Goal: Information Seeking & Learning: Find contact information

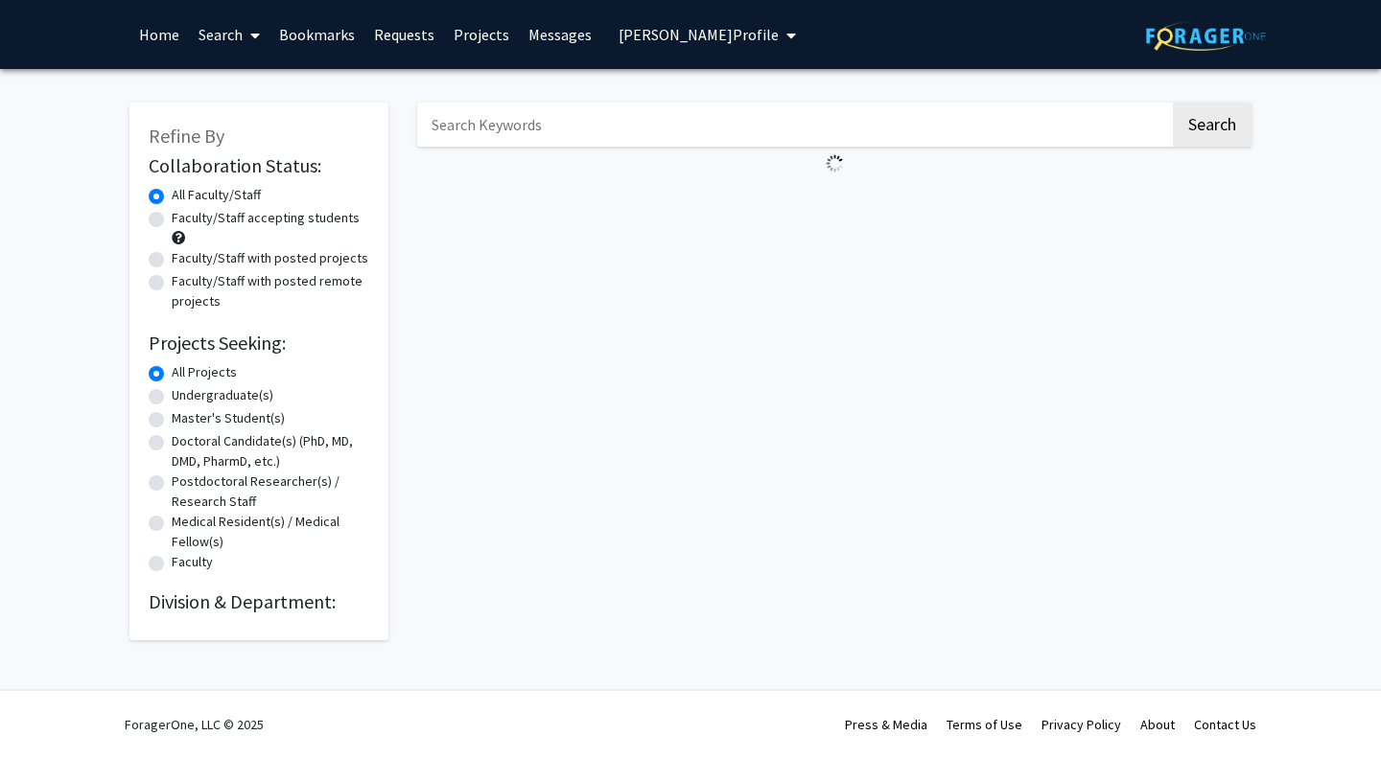
select select "English"
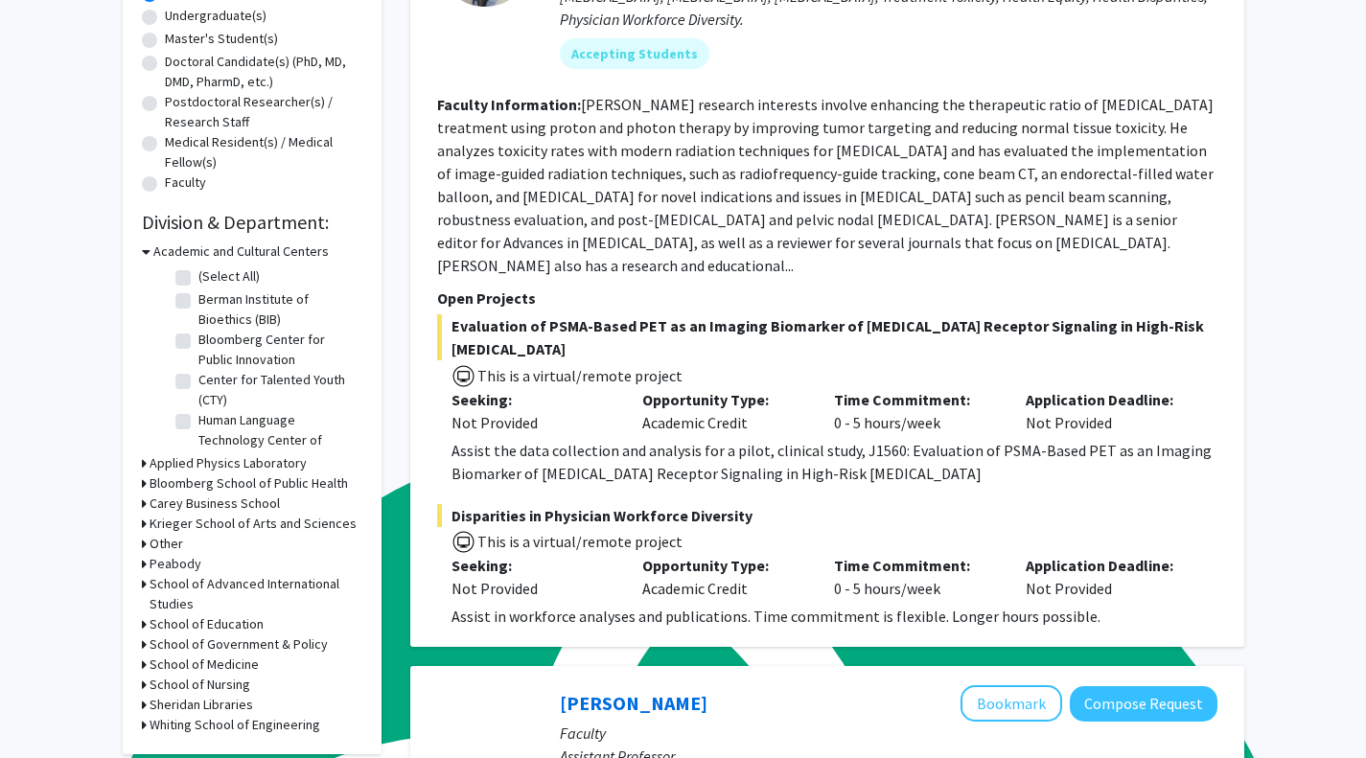
scroll to position [384, 0]
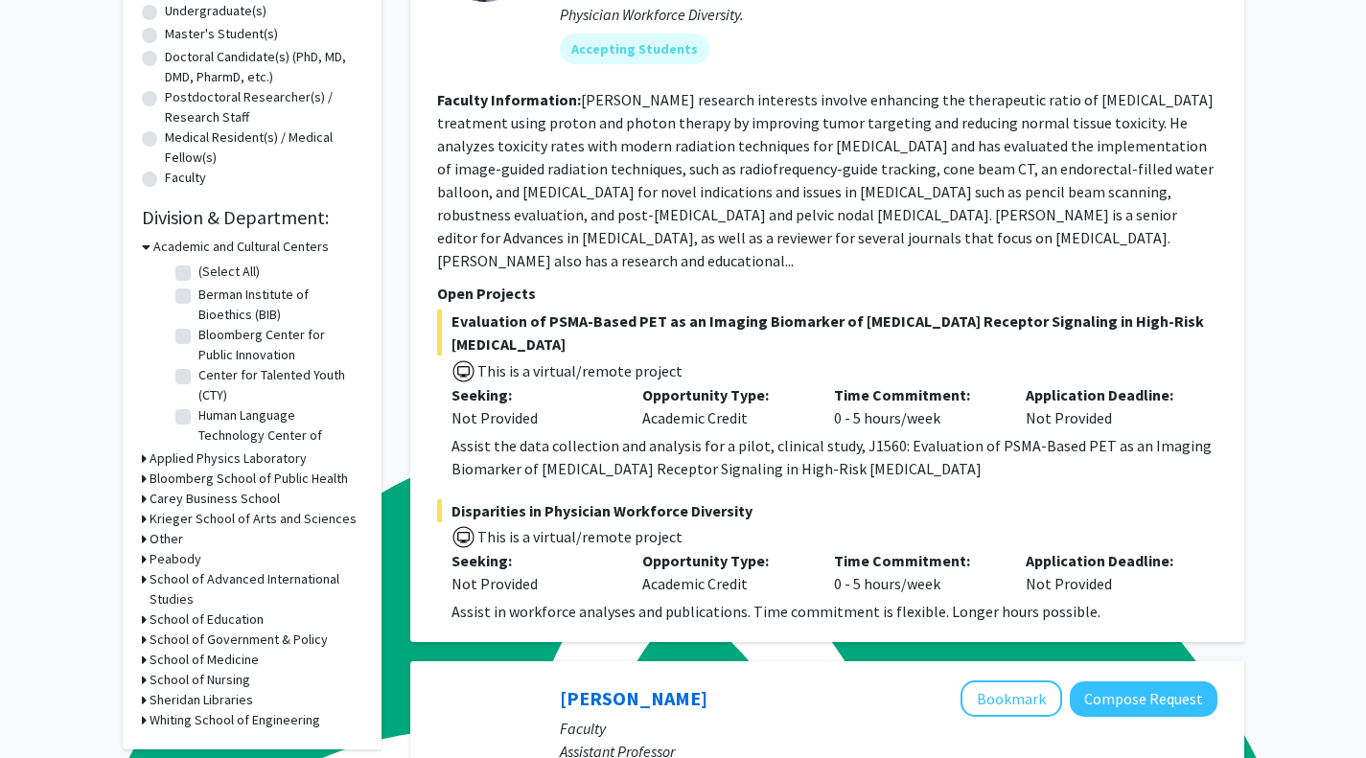
click at [222, 475] on h3 "Bloomberg School of Public Health" at bounding box center [249, 479] width 198 height 20
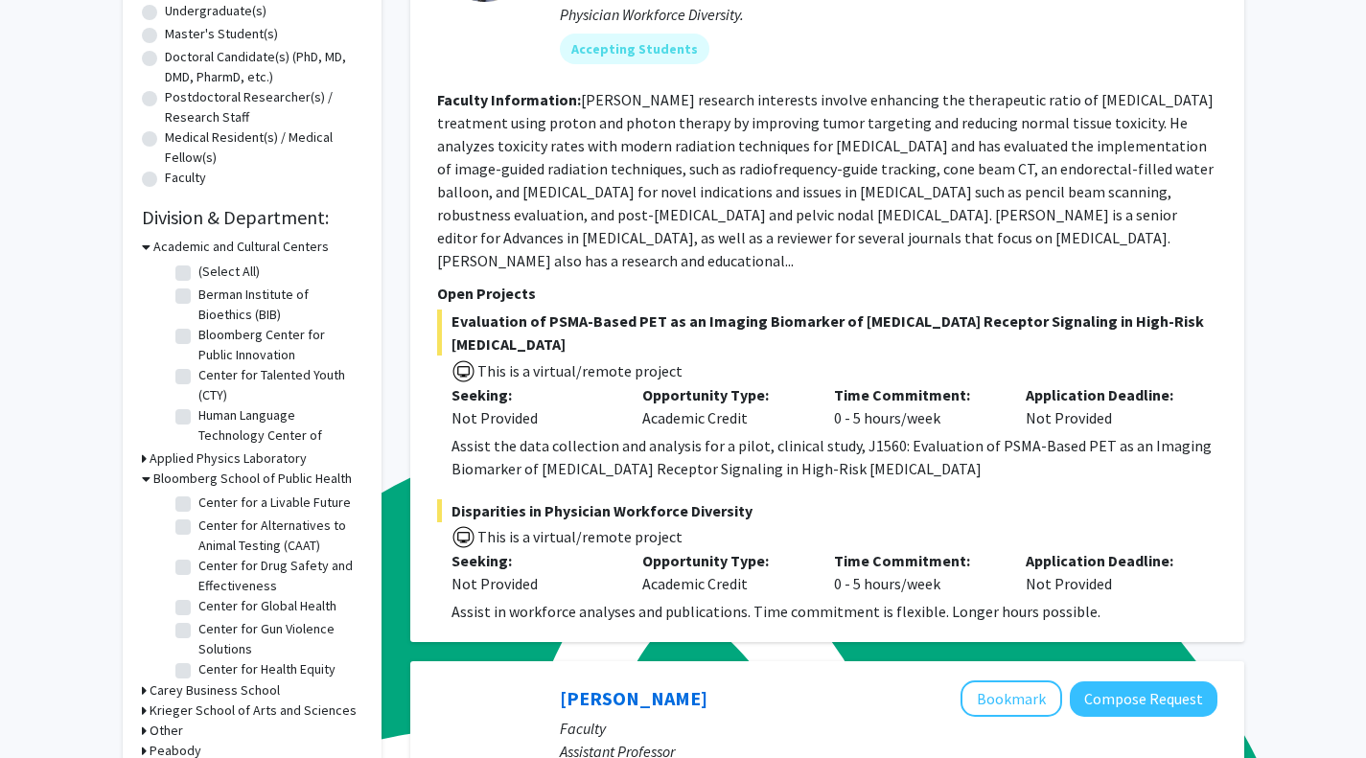
scroll to position [144, 0]
drag, startPoint x: 201, startPoint y: 569, endPoint x: 295, endPoint y: 586, distance: 95.5
click at [295, 580] on label "Center for Drug Safety and Effectiveness" at bounding box center [277, 560] width 159 height 40
copy label "Center for Drug Safety and Effectiveness"
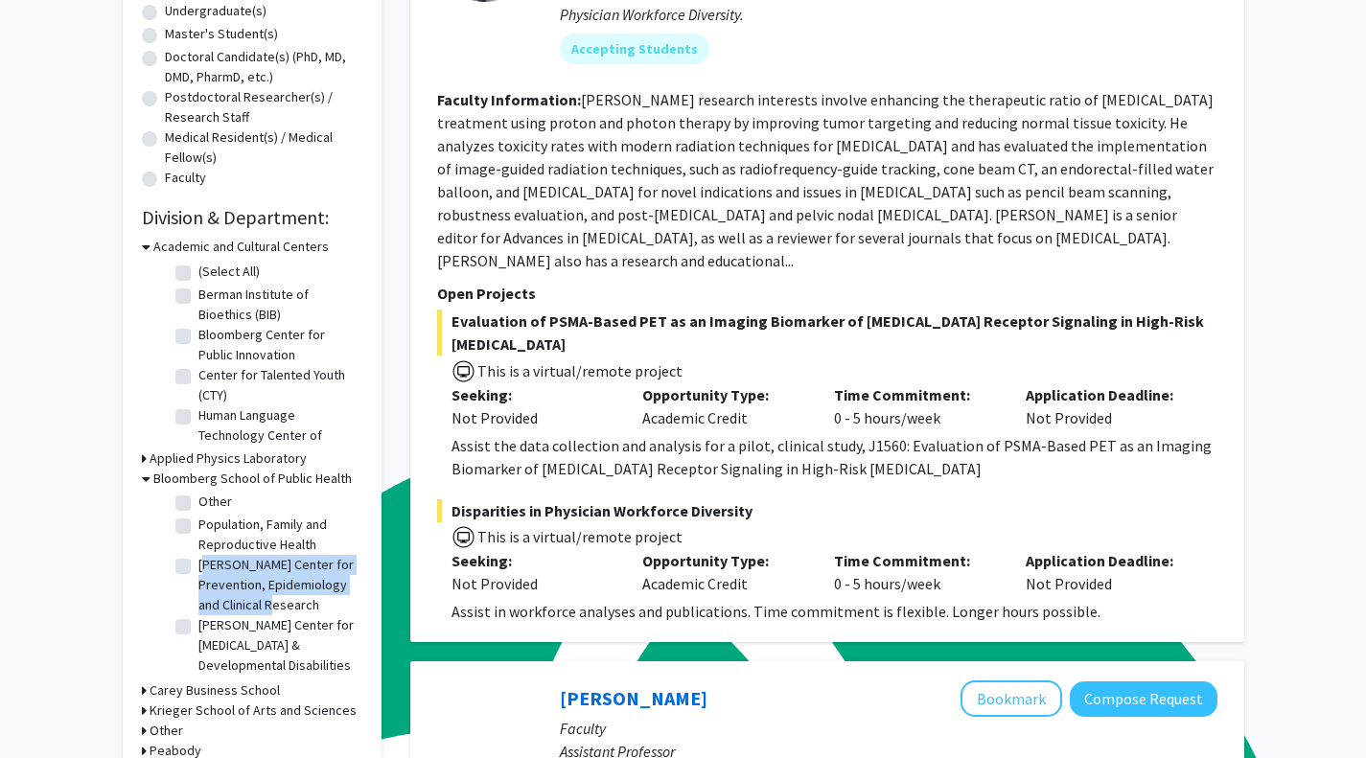
drag, startPoint x: 199, startPoint y: 544, endPoint x: 314, endPoint y: 605, distance: 129.5
click at [314, 605] on label "[PERSON_NAME] Center for Prevention, Epidemiology and Clinical Research" at bounding box center [277, 585] width 159 height 60
copy label "[PERSON_NAME] Center for Prevention, Epidemiology and Clinical Research"
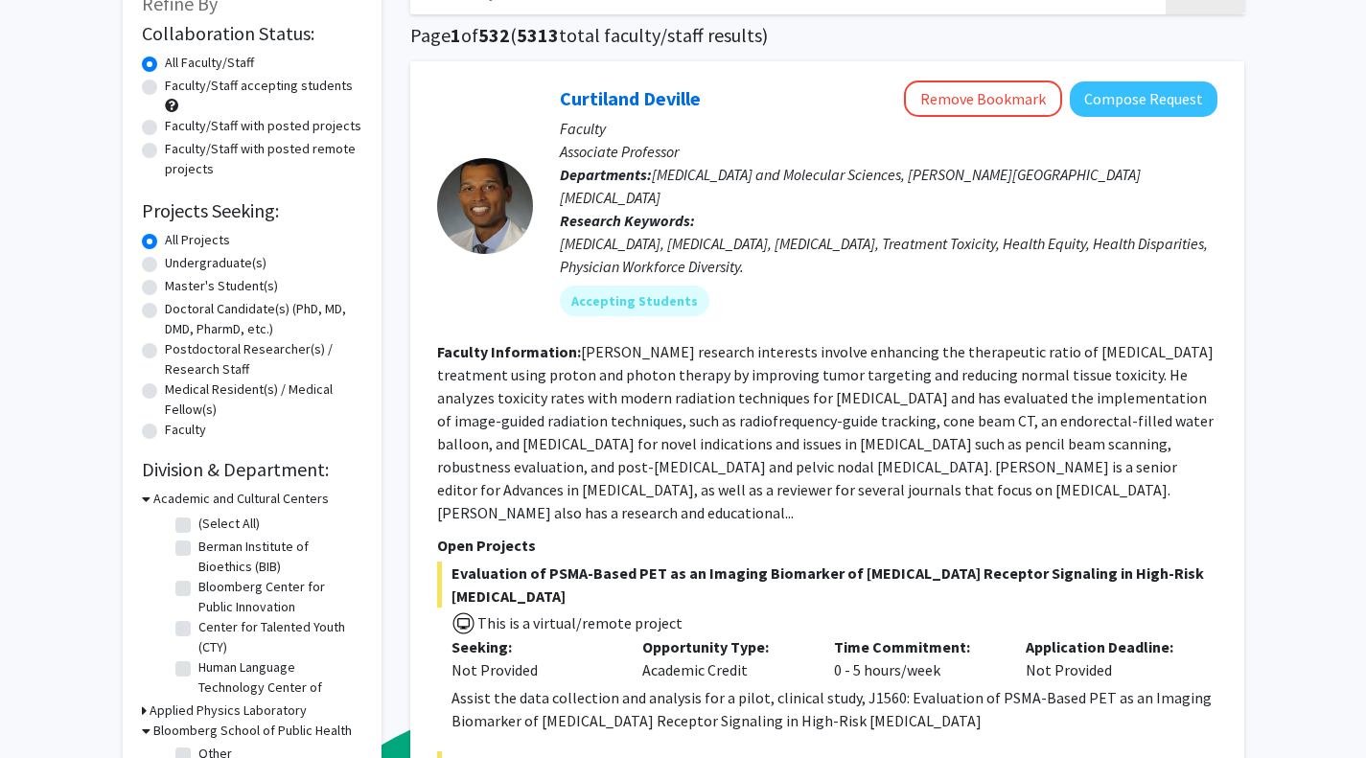
scroll to position [130, 0]
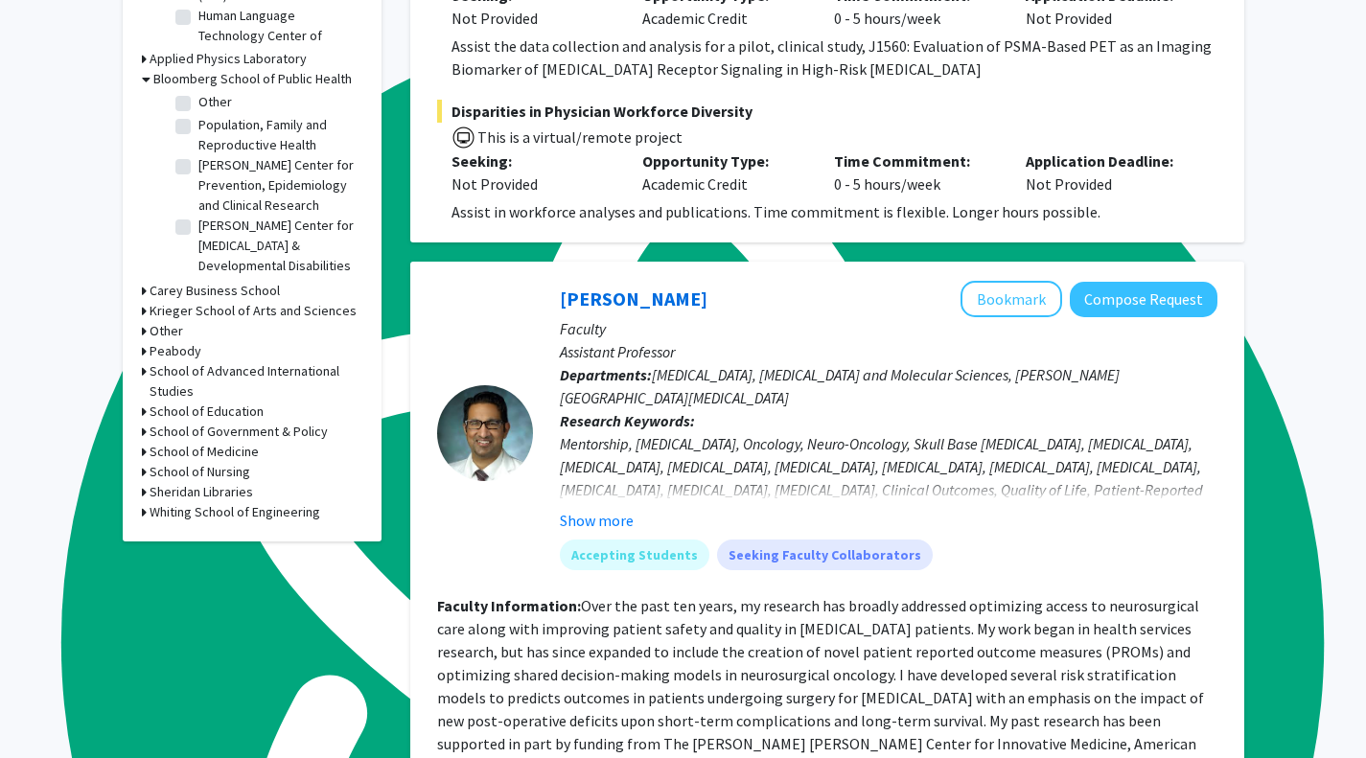
scroll to position [785, 0]
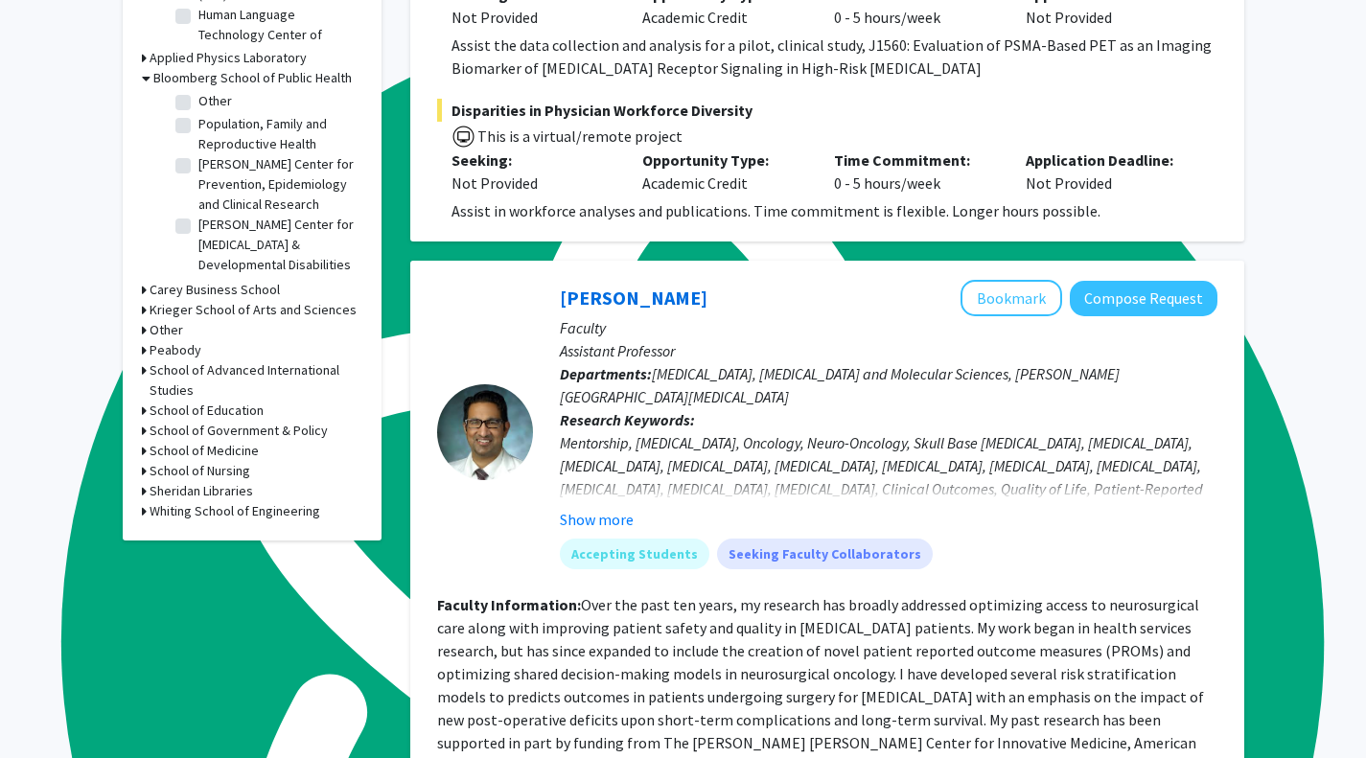
click at [198, 154] on label "[PERSON_NAME] Center for Prevention, Epidemiology and Clinical Research" at bounding box center [277, 184] width 159 height 60
click at [198, 154] on input "[PERSON_NAME] Center for Prevention, Epidemiology and Clinical Research" at bounding box center [204, 160] width 12 height 12
checkbox input "true"
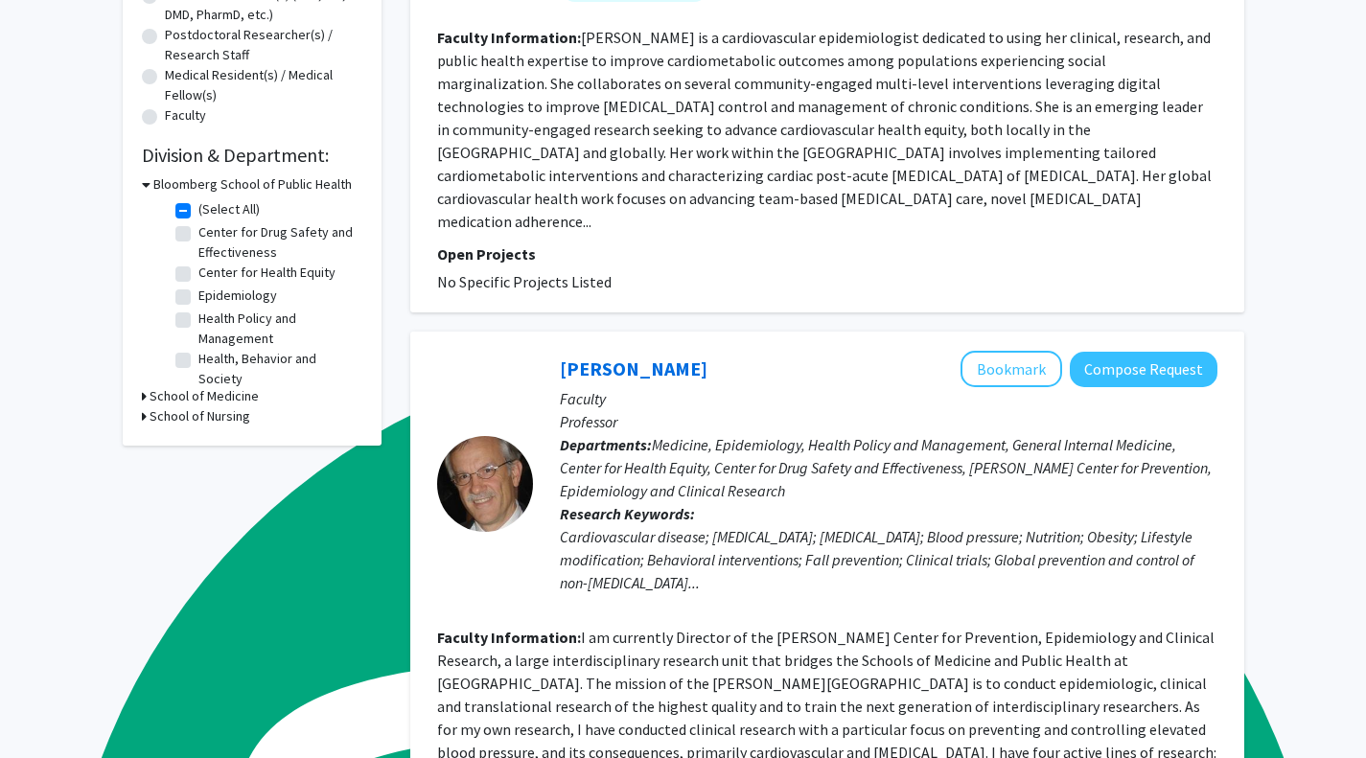
scroll to position [688, 0]
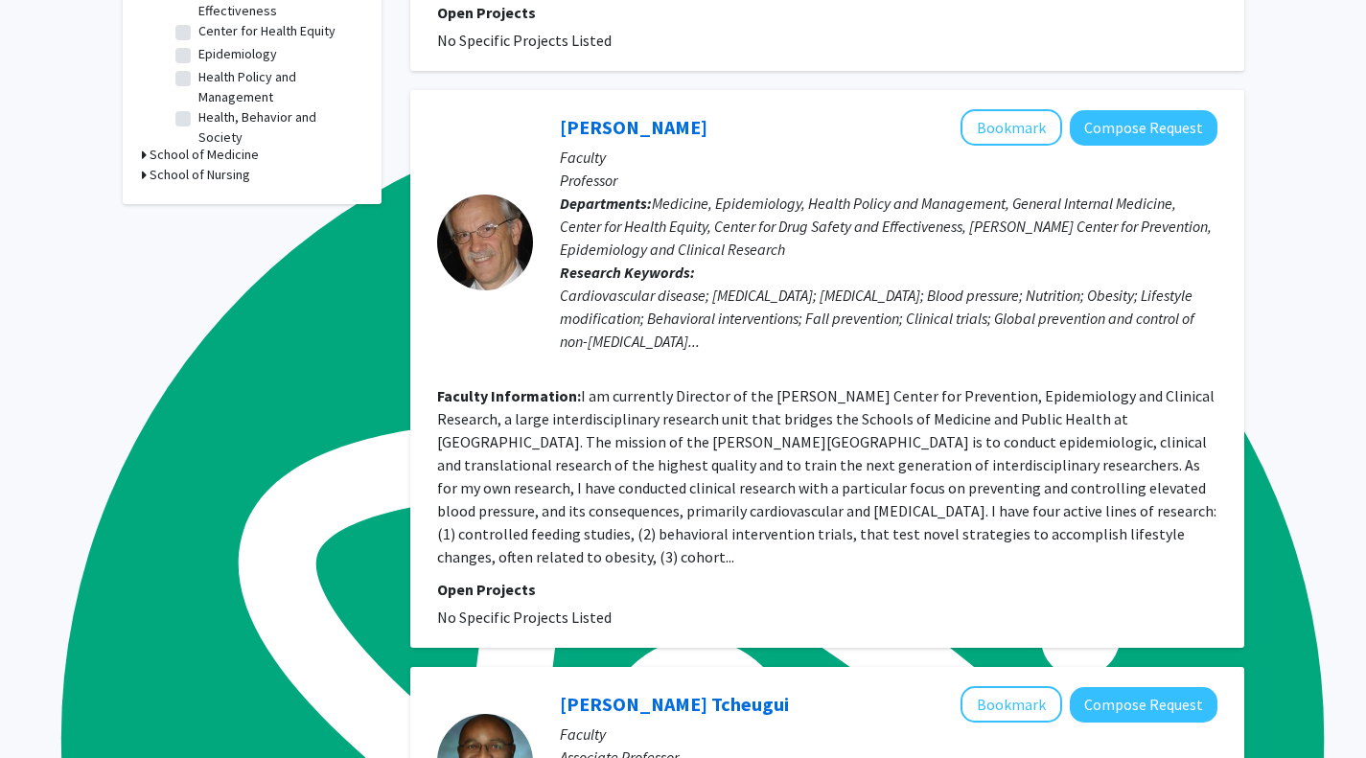
click at [644, 115] on link "[PERSON_NAME]" at bounding box center [634, 127] width 148 height 24
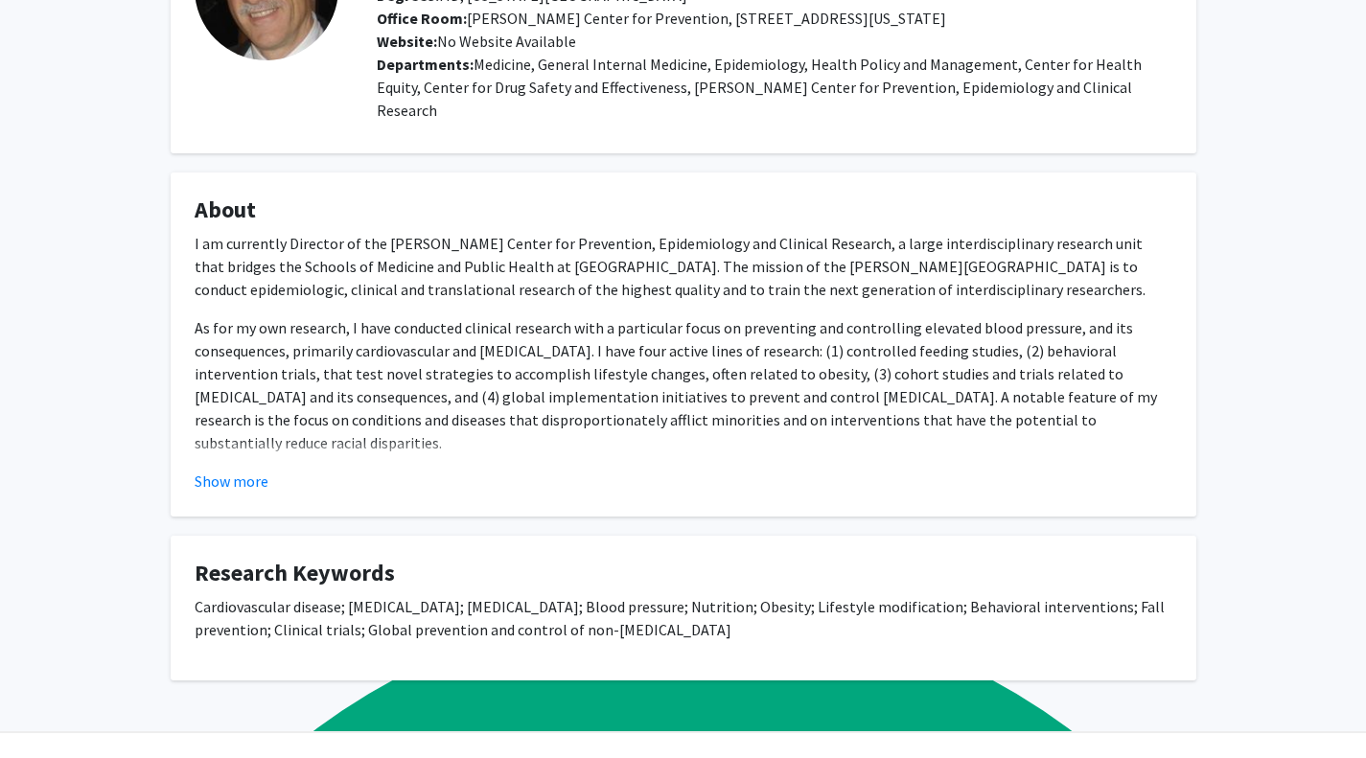
scroll to position [192, 0]
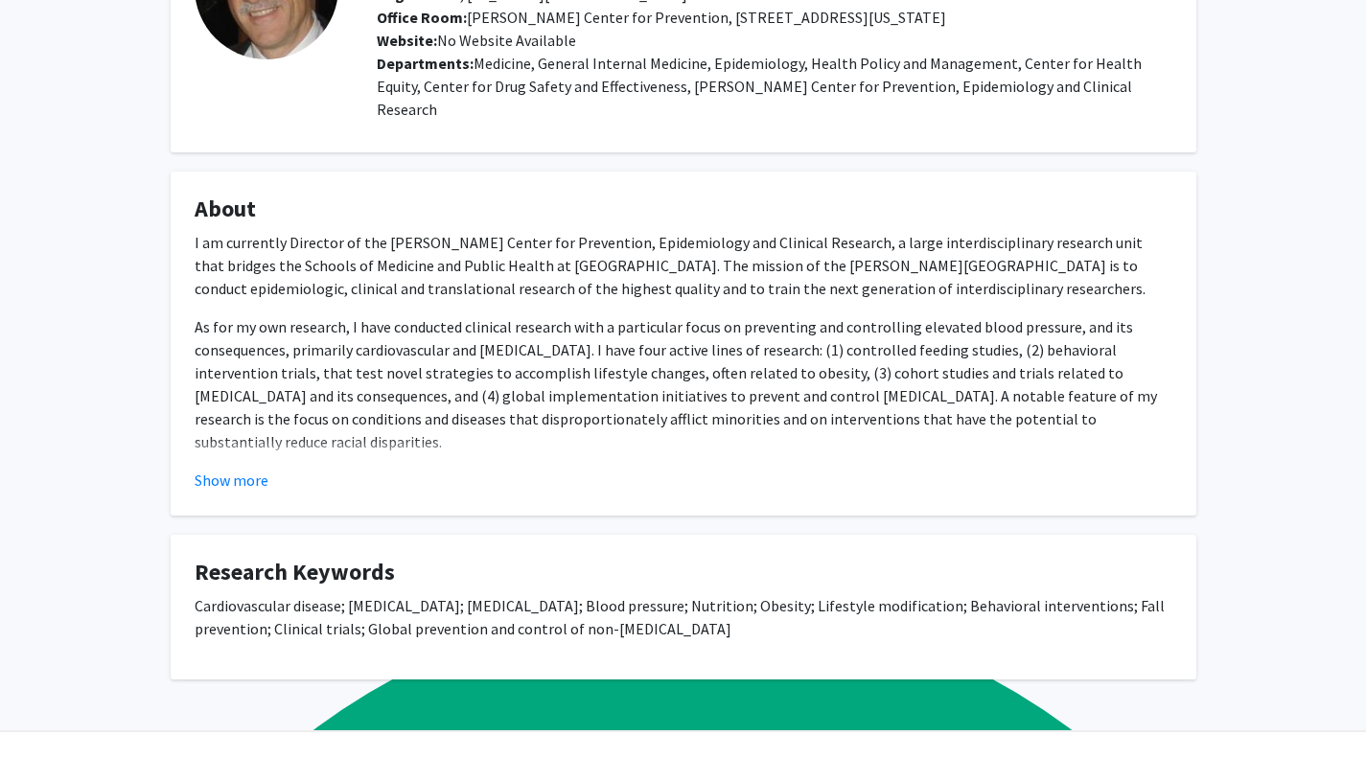
click at [232, 469] on button "Show more" at bounding box center [232, 480] width 74 height 23
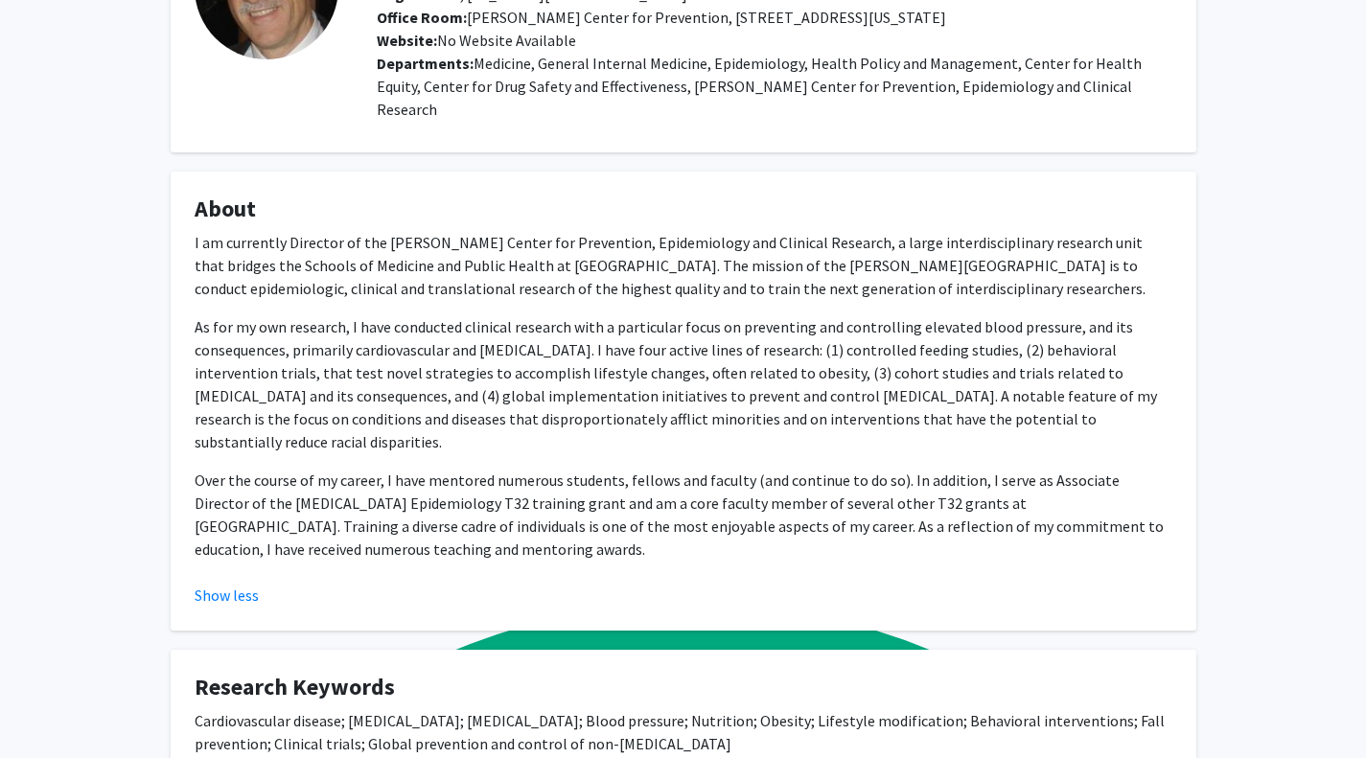
scroll to position [95, 0]
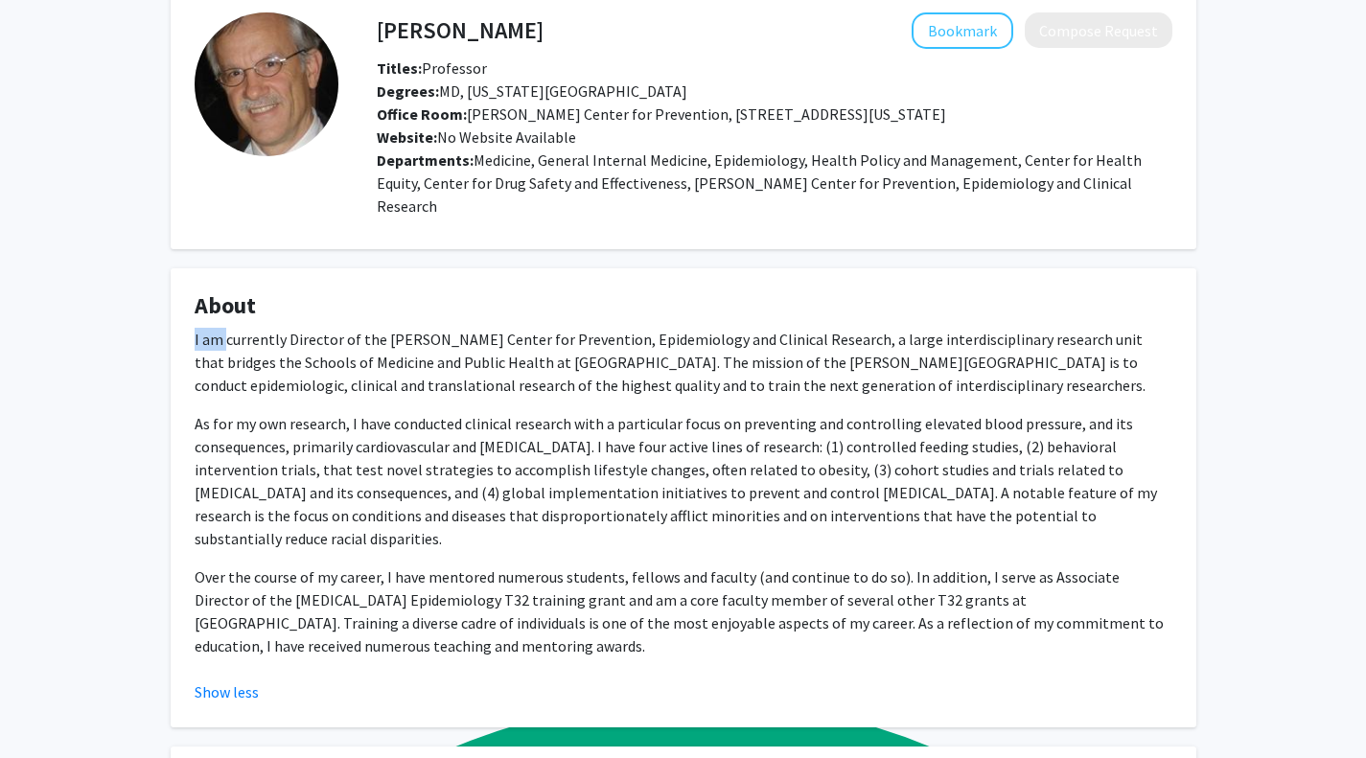
drag, startPoint x: 189, startPoint y: 313, endPoint x: 234, endPoint y: 318, distance: 45.4
click at [234, 318] on fg-card "About I am currently Director of the [PERSON_NAME] Center for Prevention, Epide…" at bounding box center [684, 497] width 1026 height 459
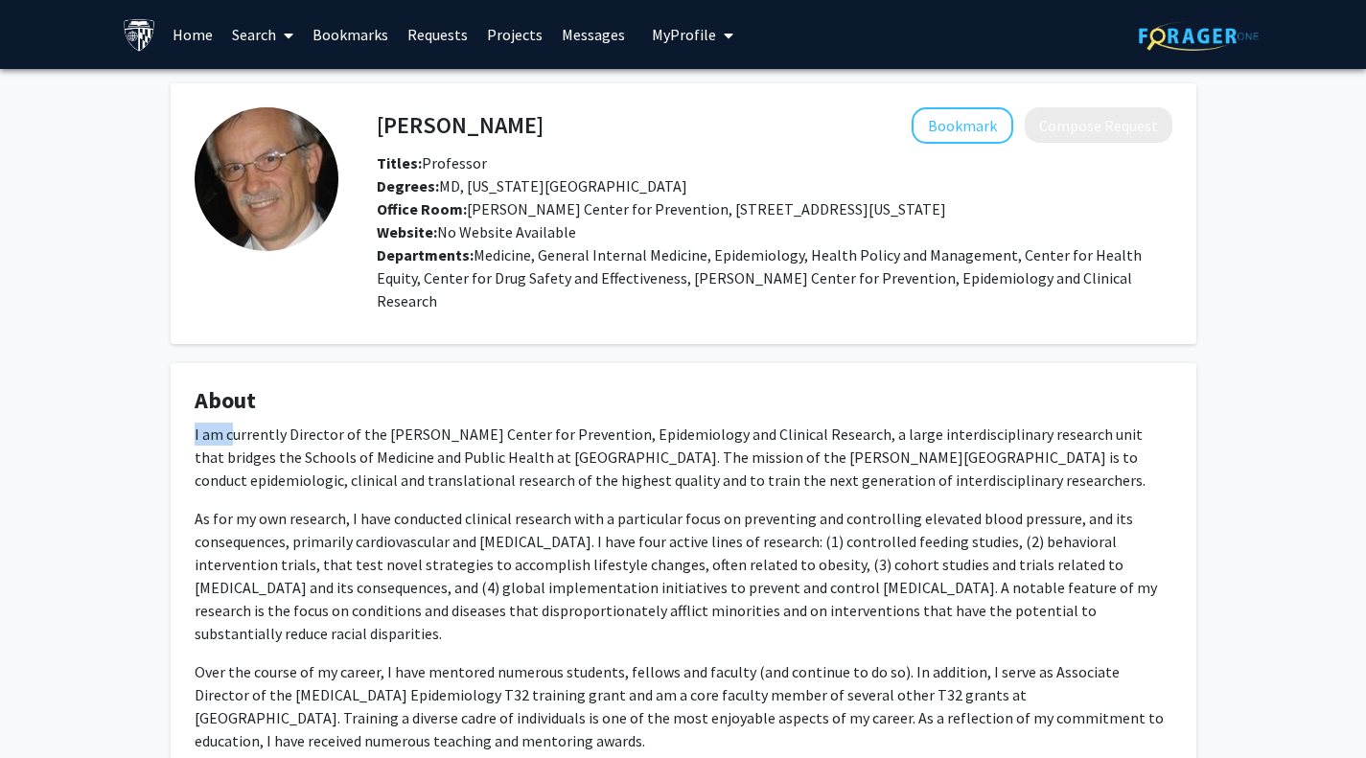
scroll to position [301, 0]
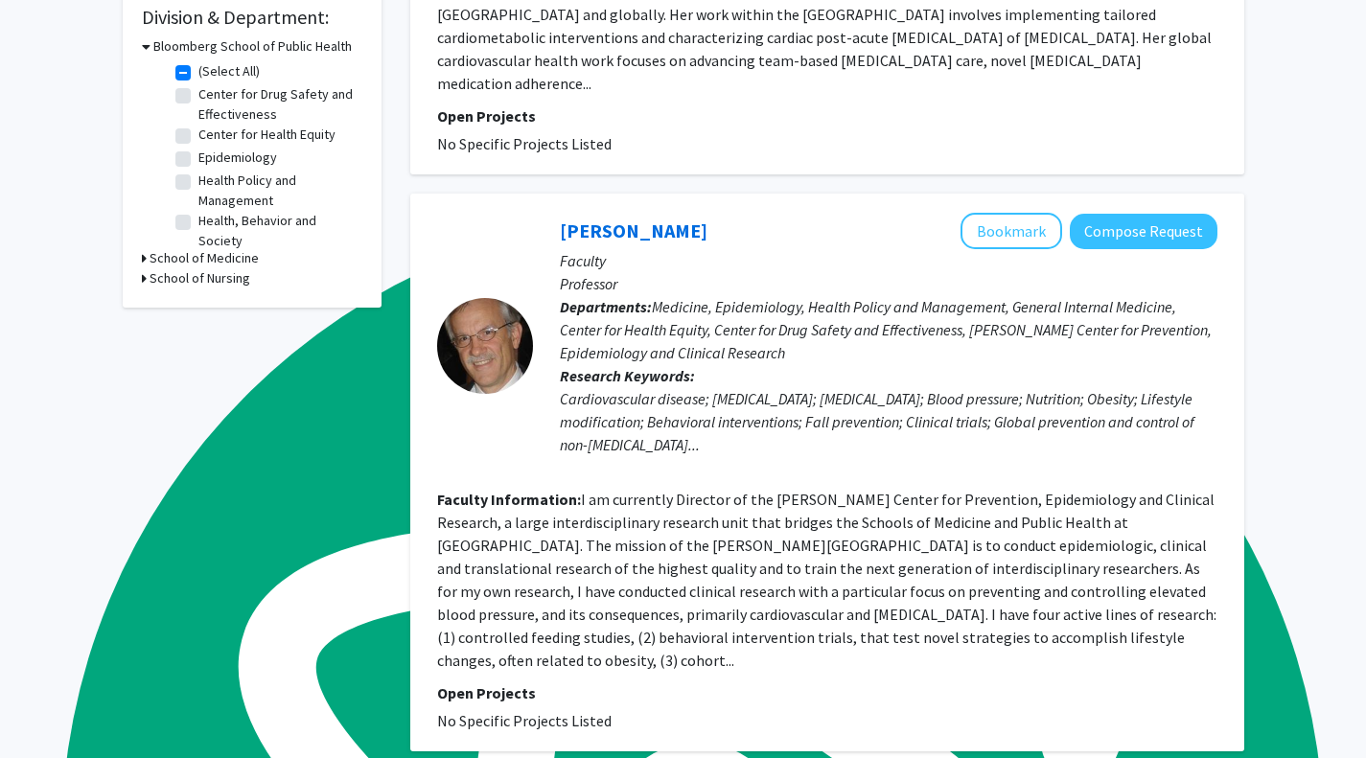
scroll to position [584, 0]
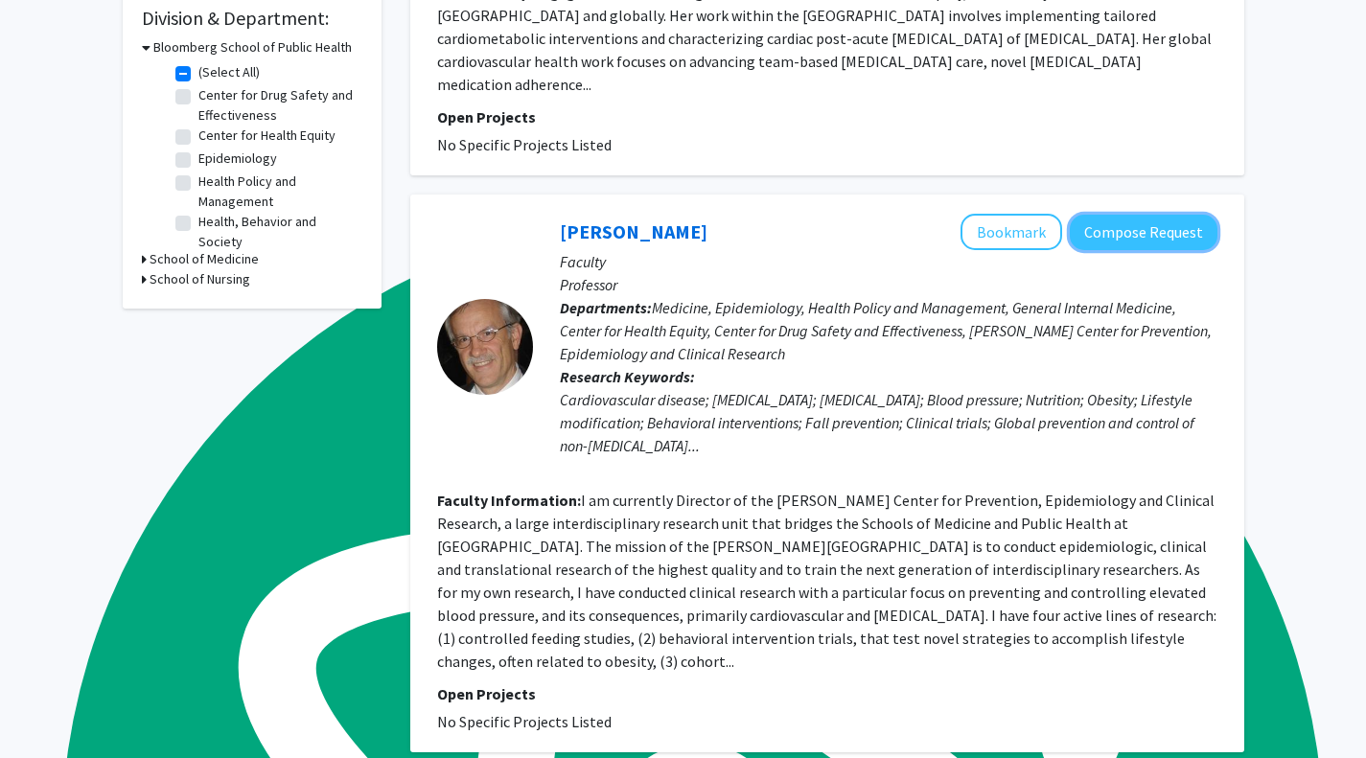
click at [1114, 215] on button "Compose Request" at bounding box center [1144, 232] width 148 height 35
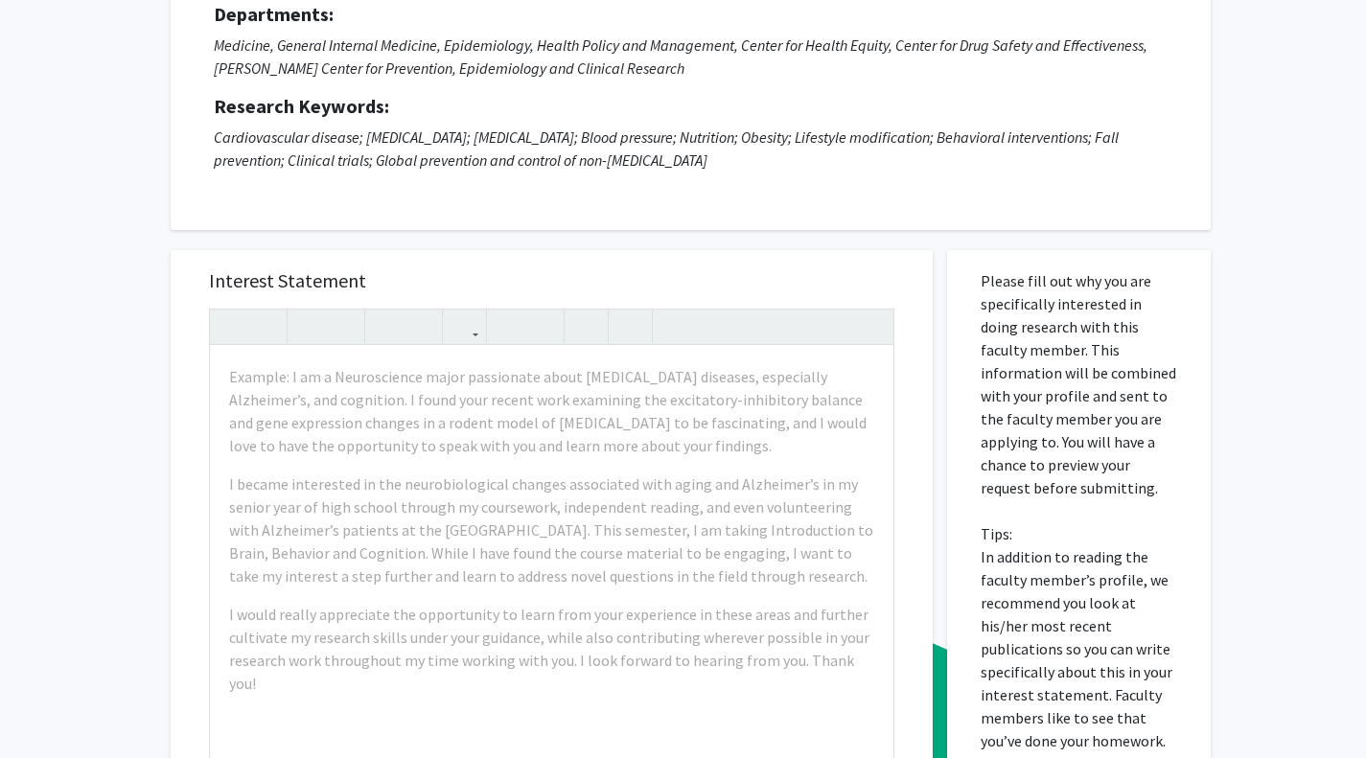
scroll to position [204, 0]
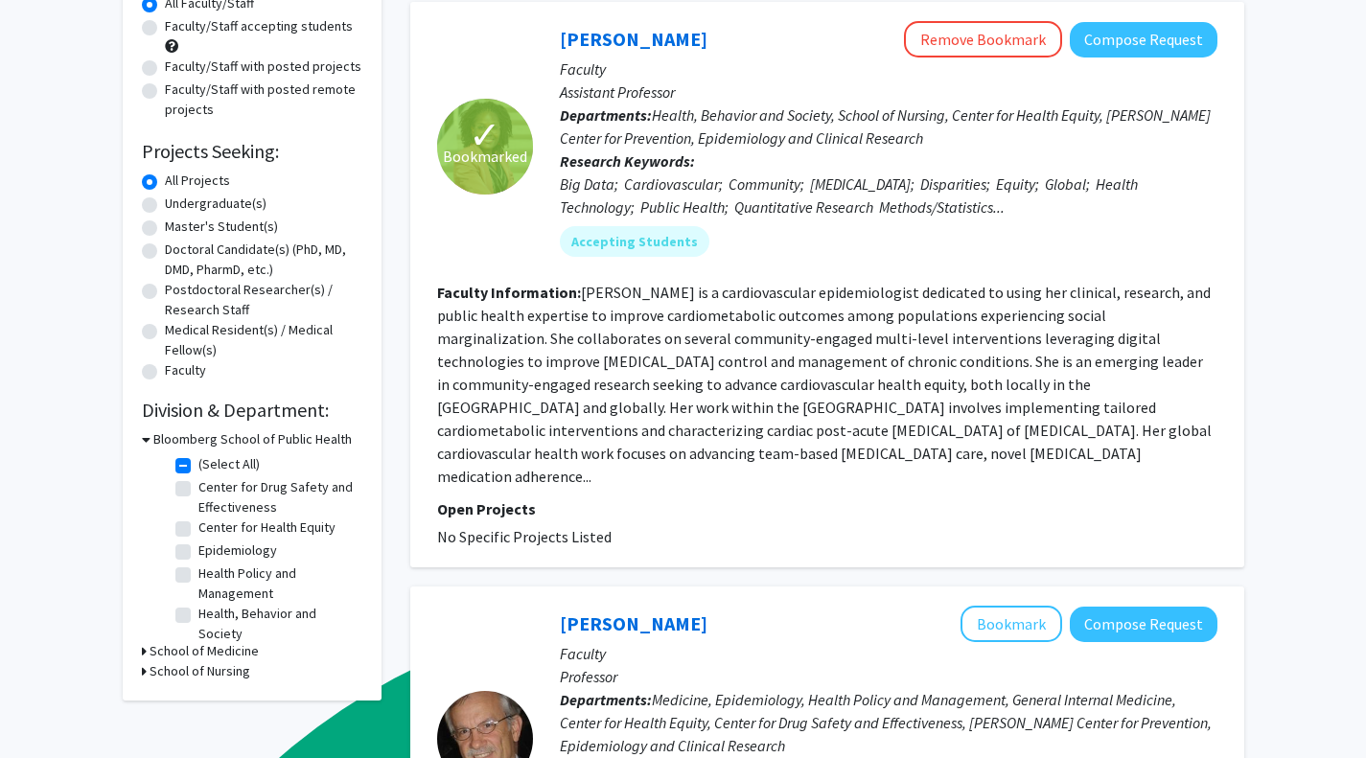
scroll to position [191, 0]
click at [632, 43] on link "[PERSON_NAME]" at bounding box center [634, 40] width 148 height 24
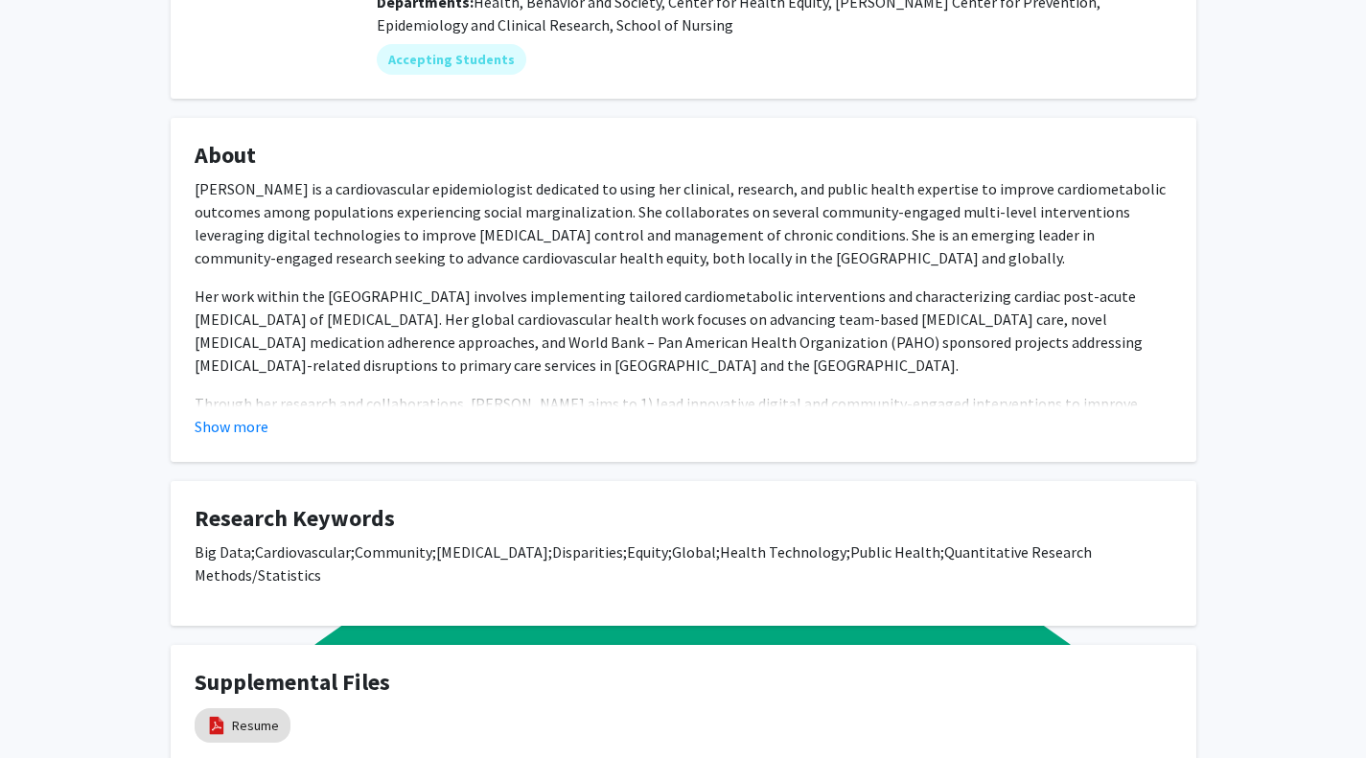
scroll to position [273, 0]
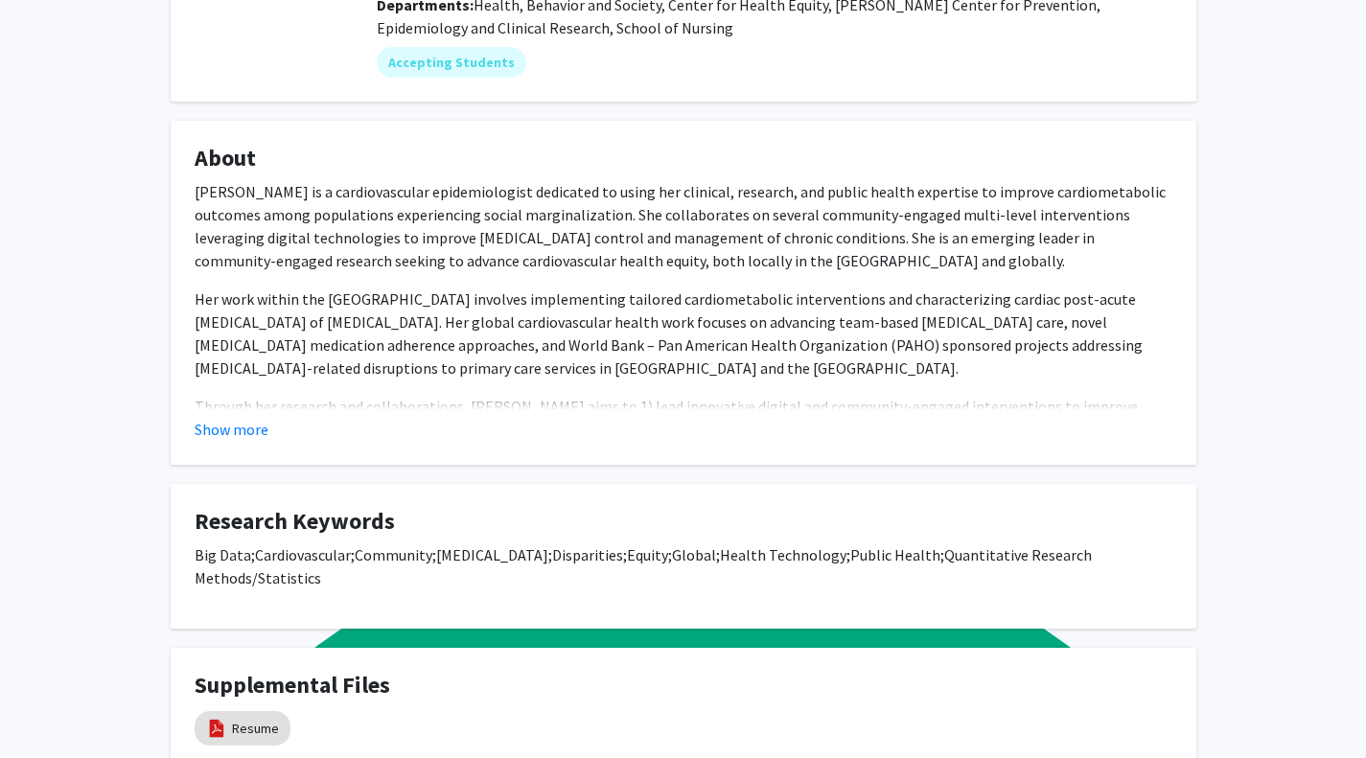
click at [244, 418] on button "Show more" at bounding box center [232, 429] width 74 height 23
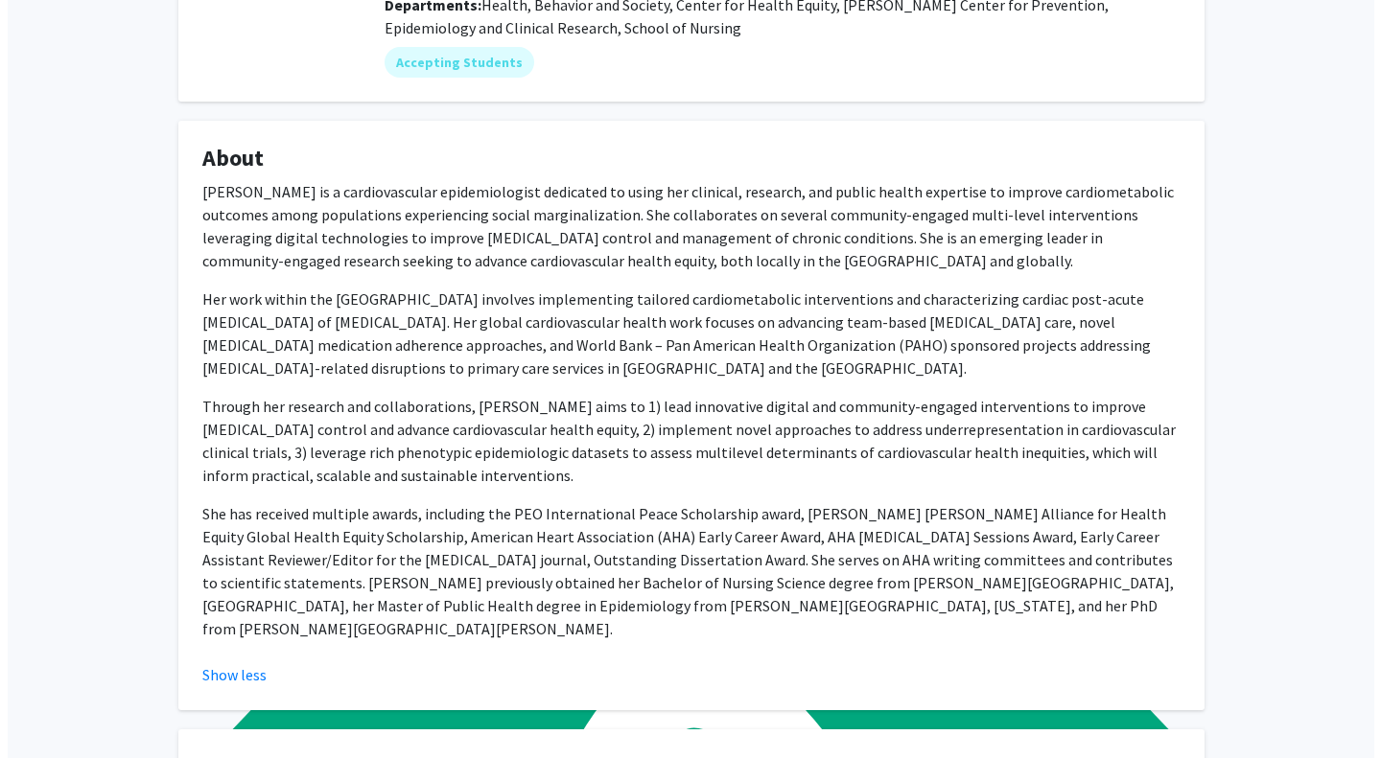
scroll to position [601, 0]
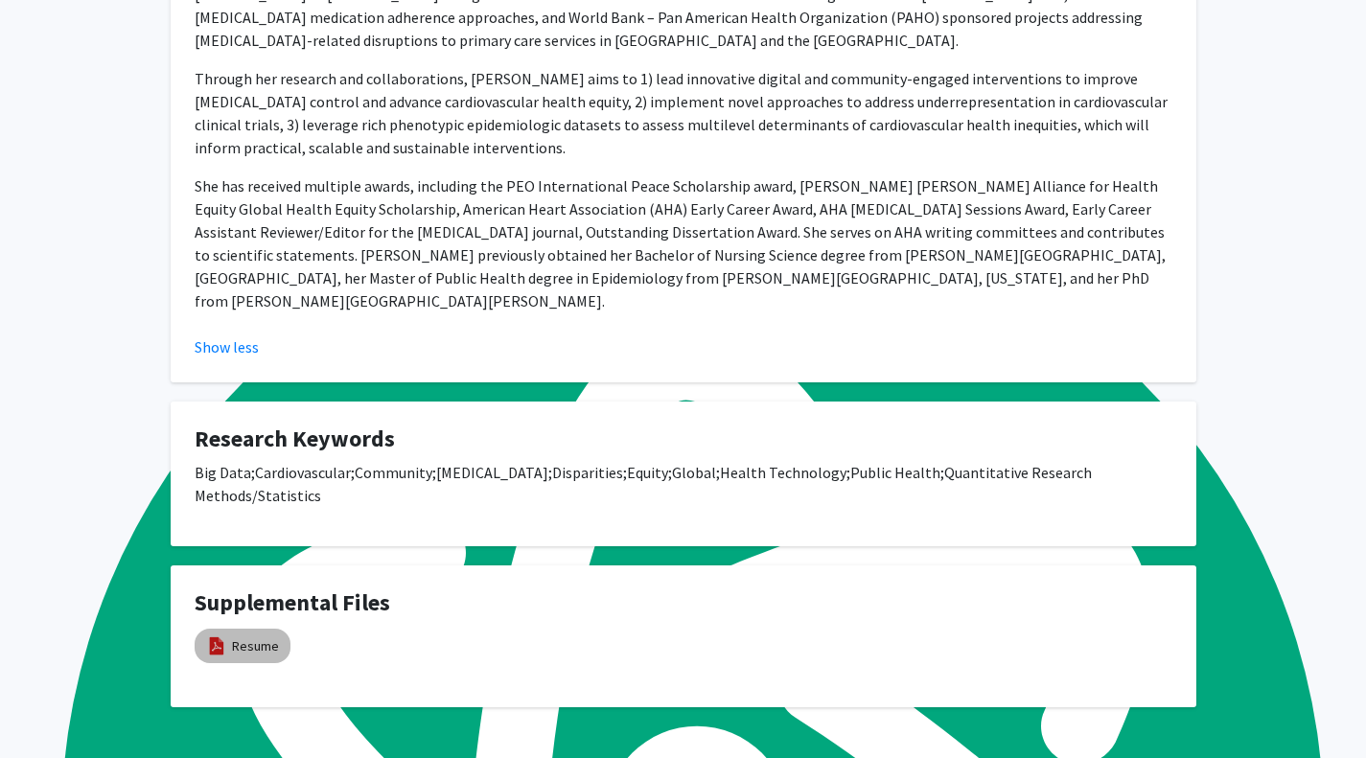
click at [248, 637] on link "Resume" at bounding box center [255, 647] width 47 height 20
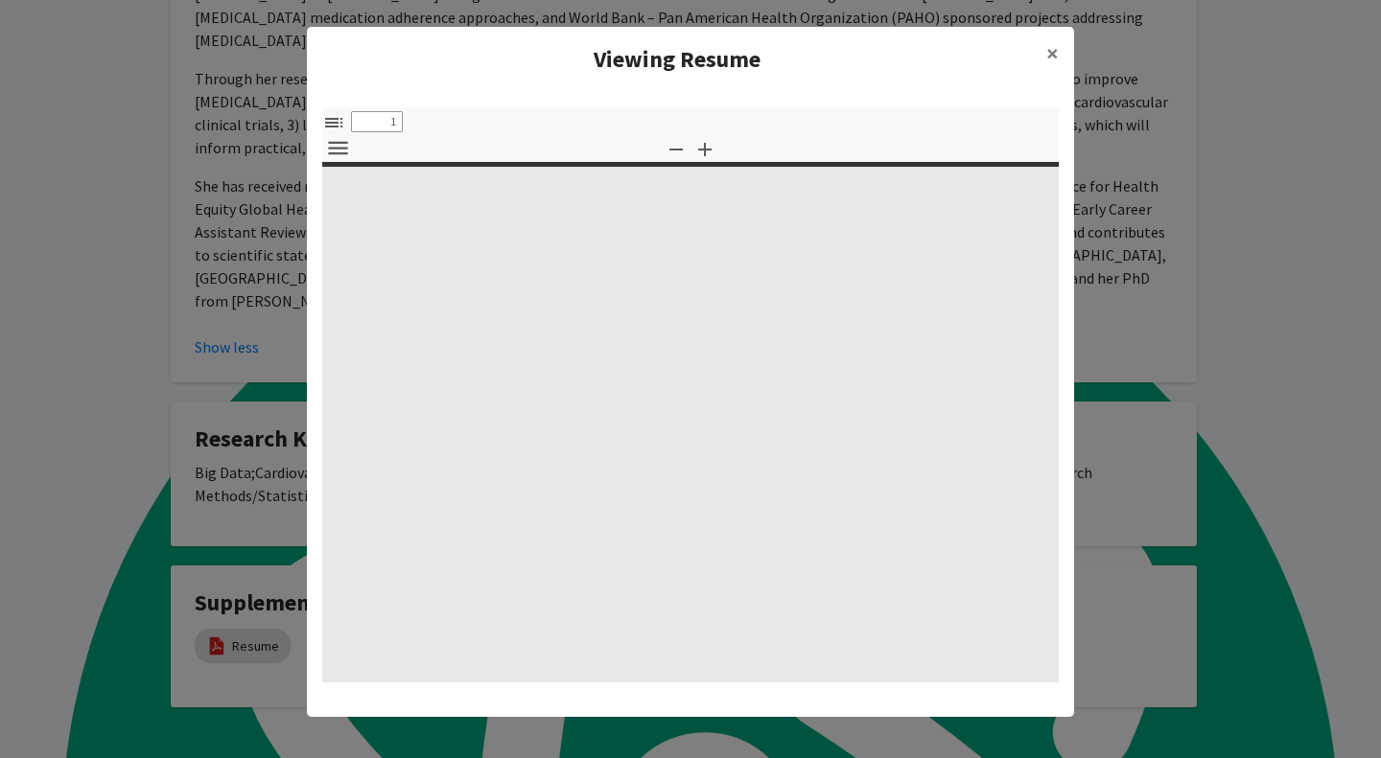
select select "custom"
type input "0"
select select "custom"
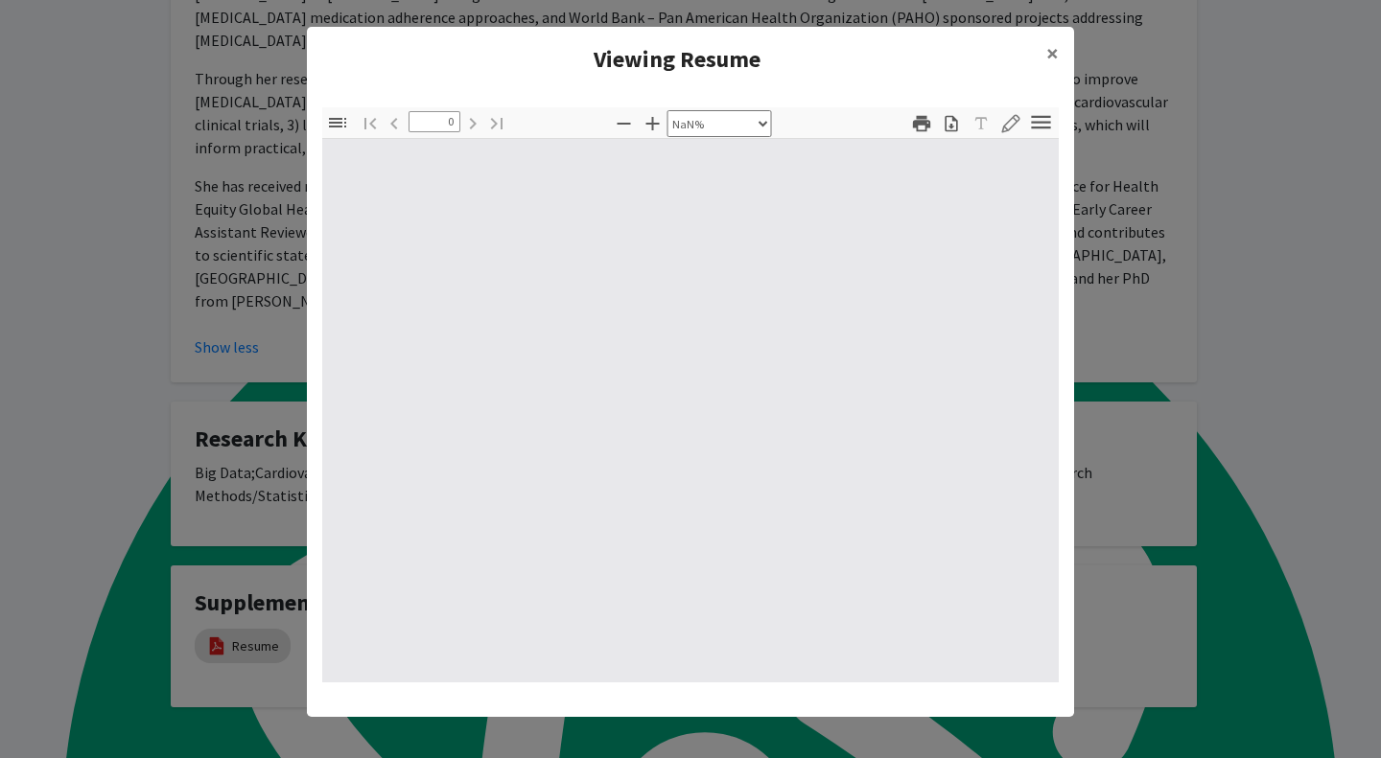
type input "1"
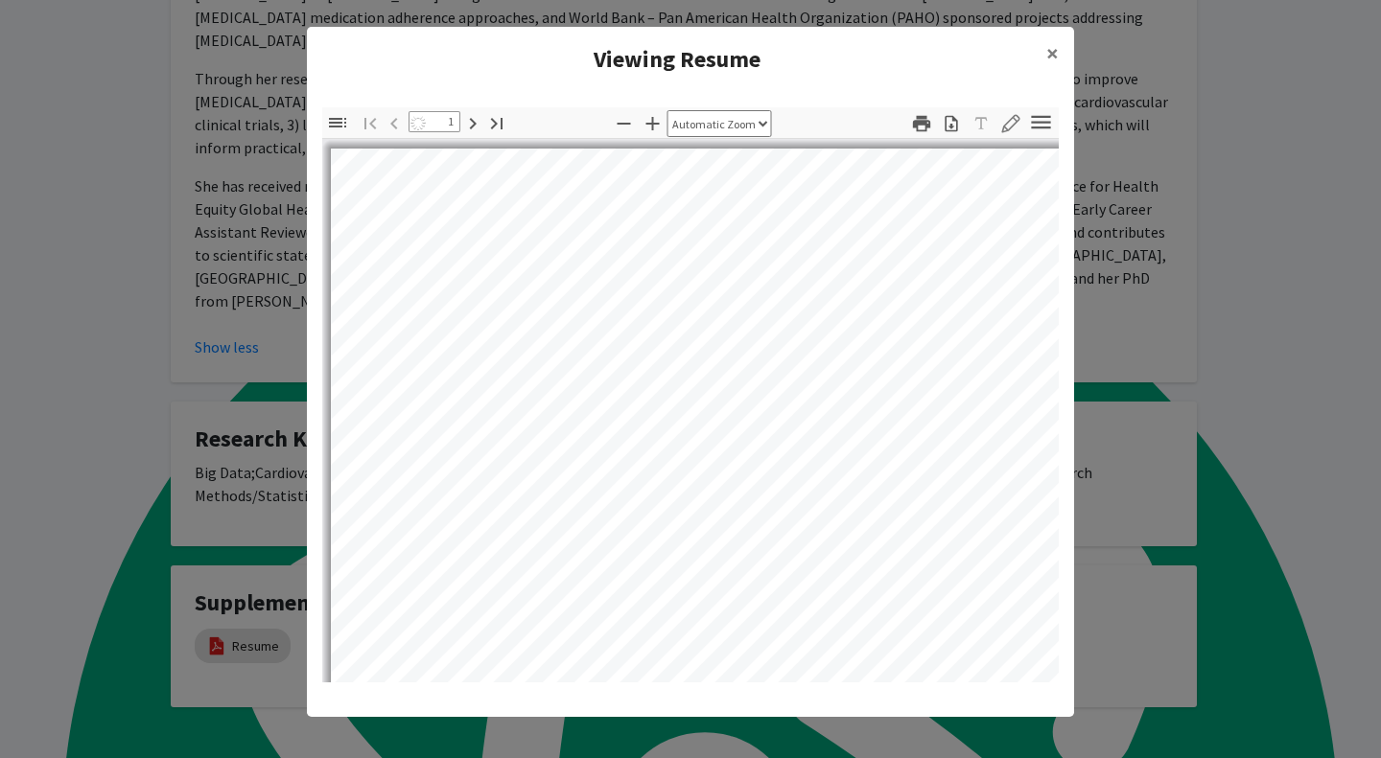
select select "auto"
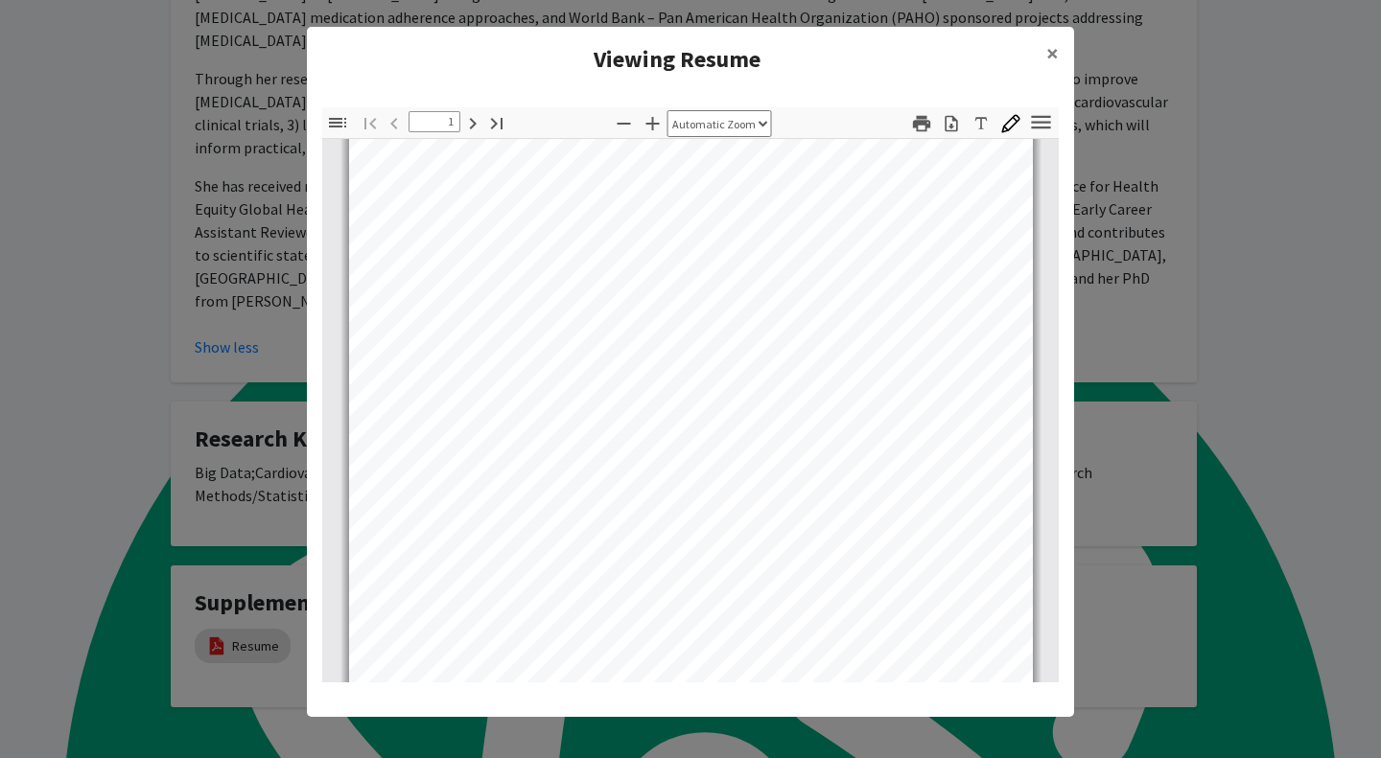
scroll to position [0, 0]
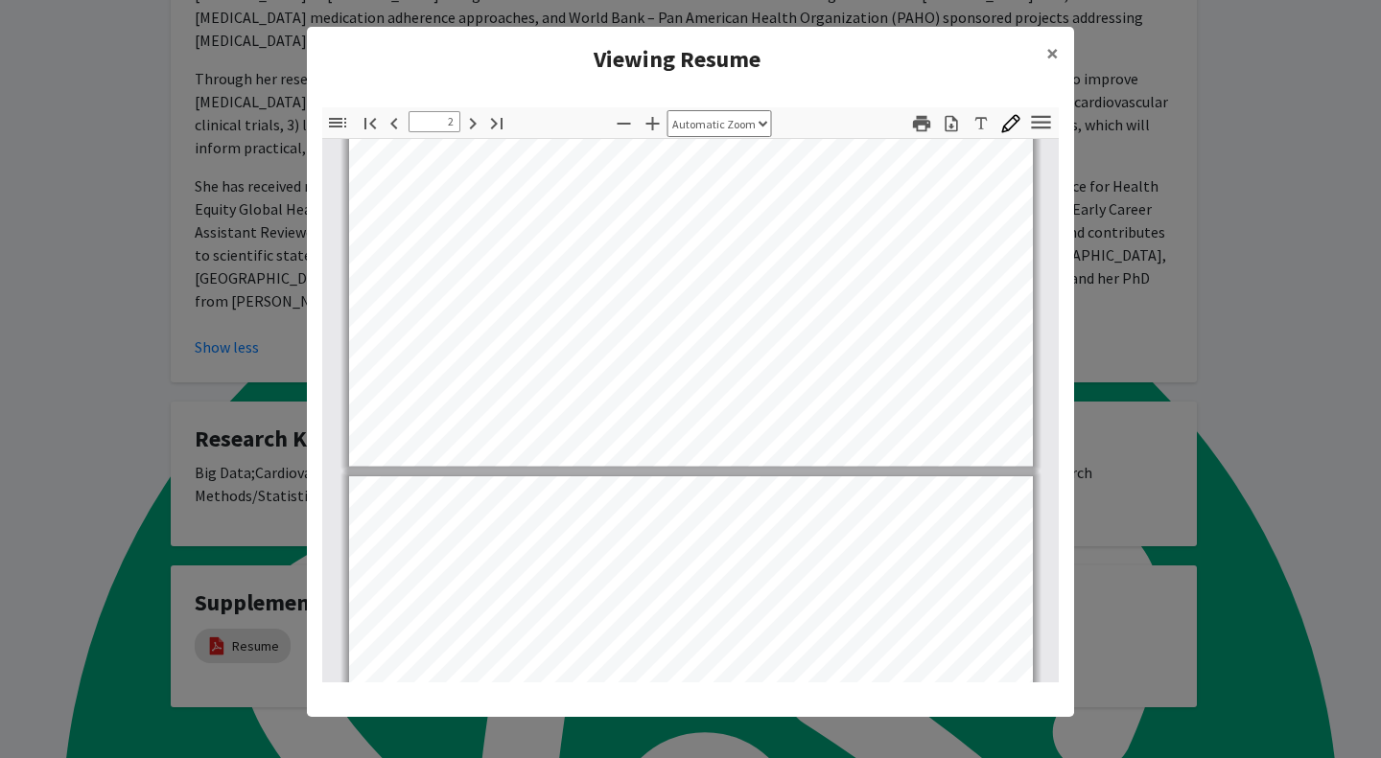
type input "3"
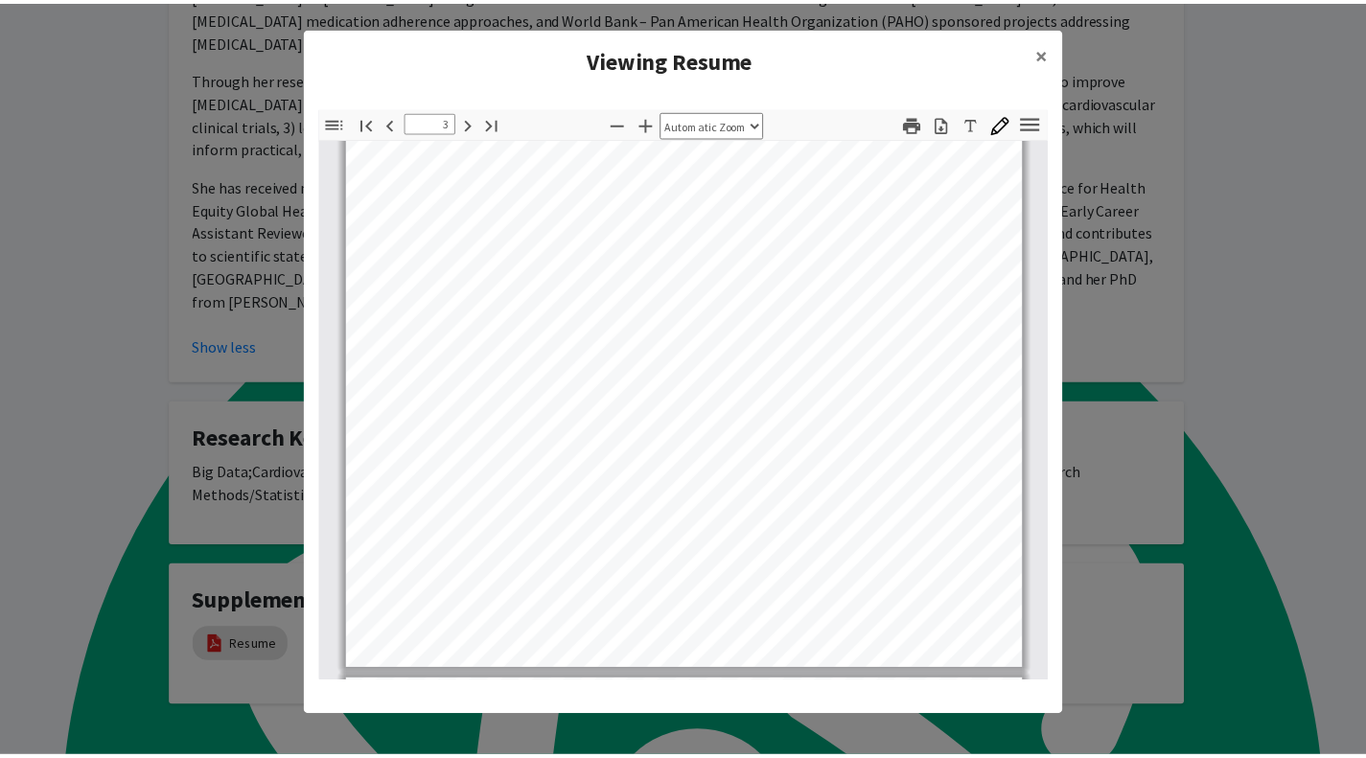
scroll to position [2382, 0]
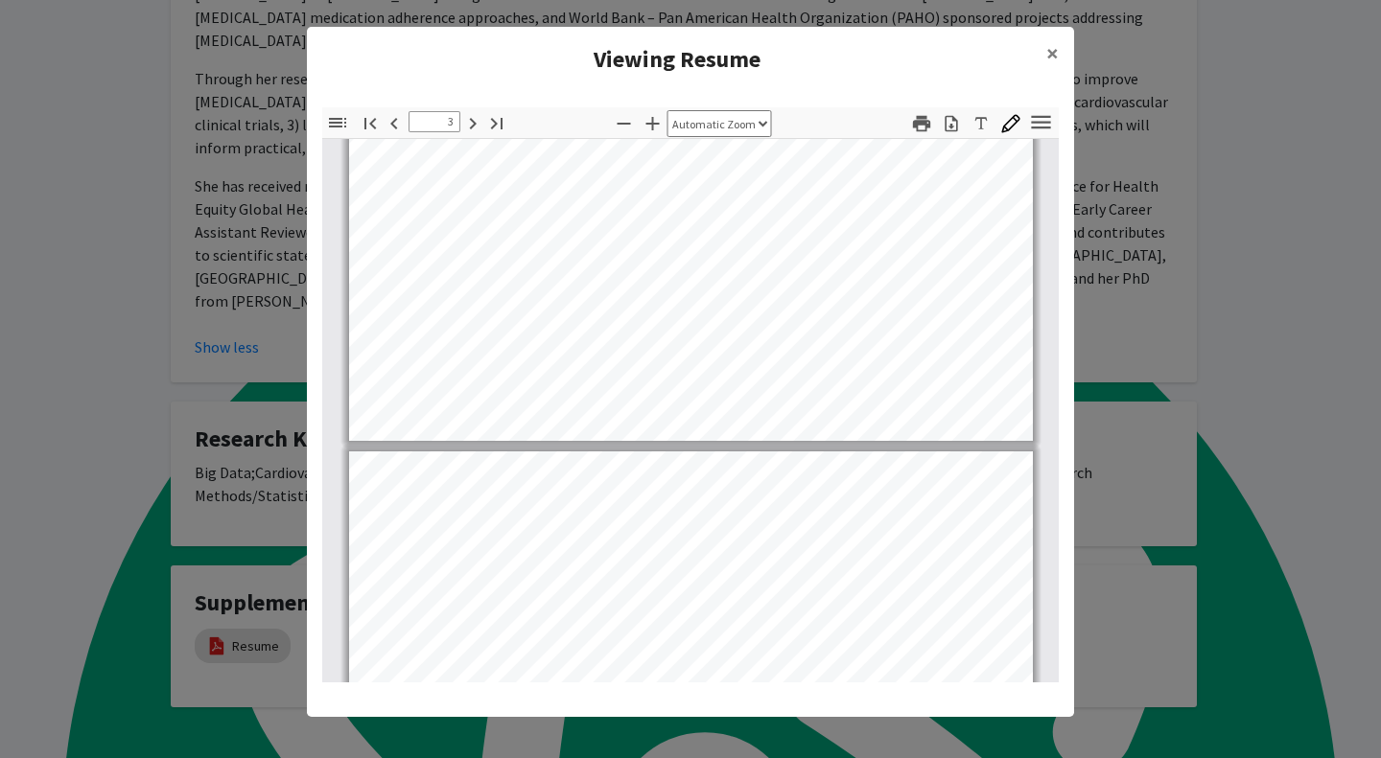
click at [256, 341] on modal-container "Viewing Resume × Thumbnails Document Outline Attachments Layers Current Outline…" at bounding box center [690, 379] width 1381 height 758
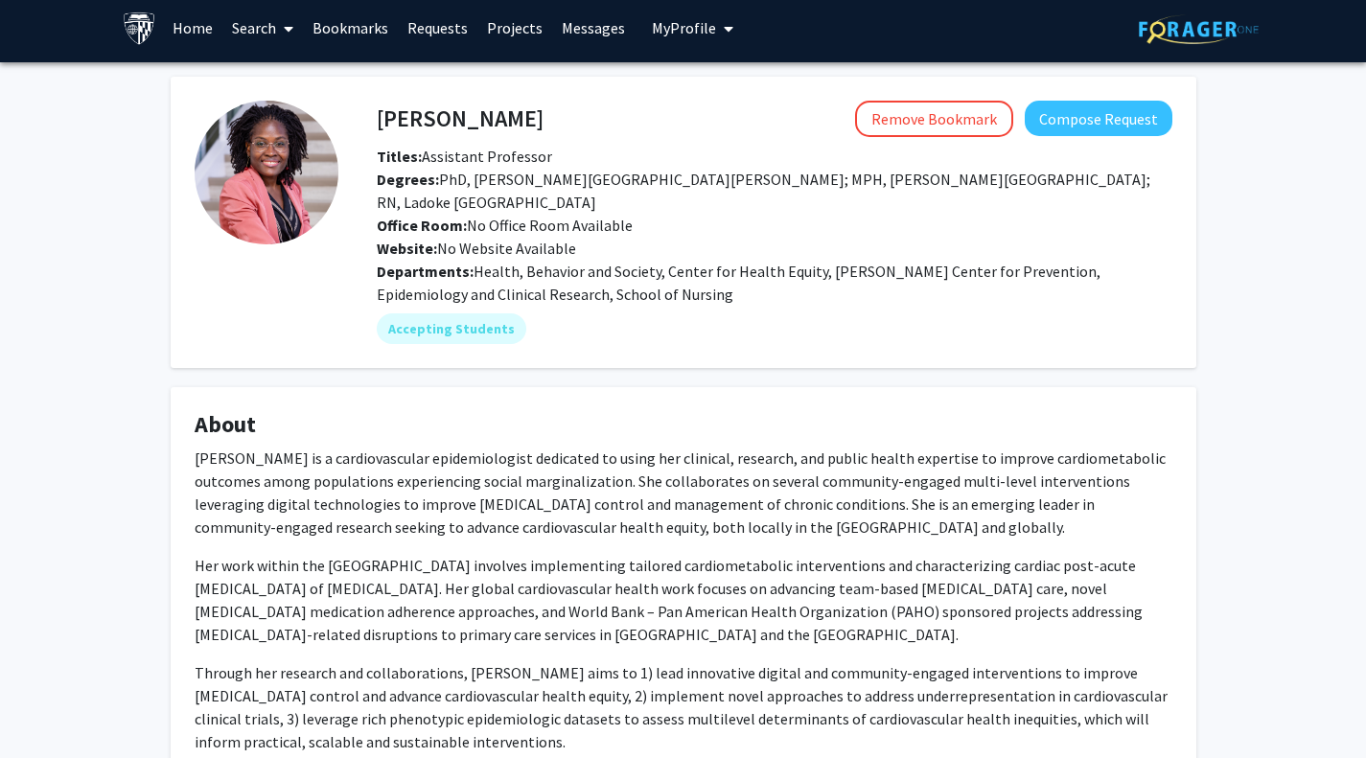
scroll to position [0, 0]
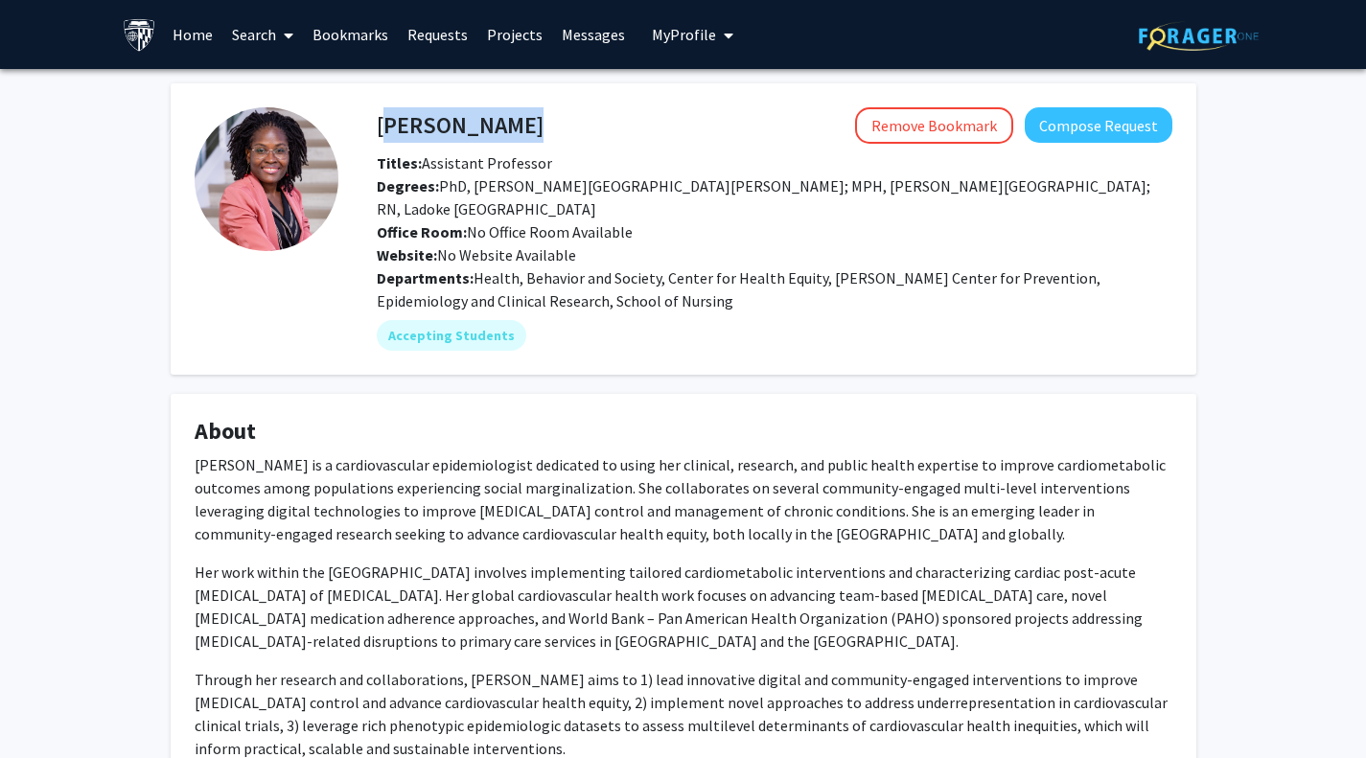
drag, startPoint x: 380, startPoint y: 119, endPoint x: 601, endPoint y: 100, distance: 222.3
click at [601, 100] on fg-card "[PERSON_NAME] Remove Bookmark Compose Request Titles: Assistant Professor Degre…" at bounding box center [684, 228] width 1026 height 291
copy h4 "[PERSON_NAME]"
